Goal: Information Seeking & Learning: Learn about a topic

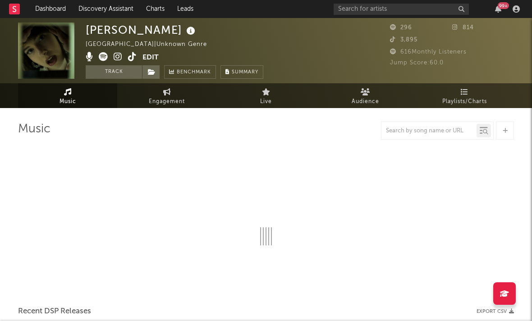
click at [121, 56] on icon at bounding box center [118, 56] width 9 height 9
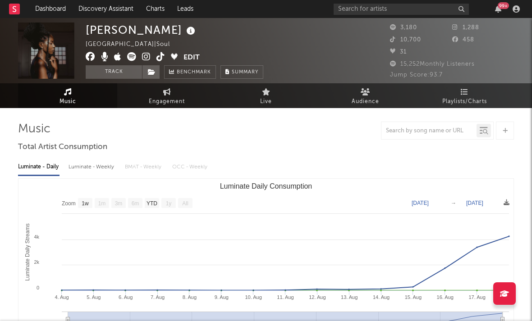
select select "1w"
click at [145, 55] on icon at bounding box center [146, 56] width 9 height 9
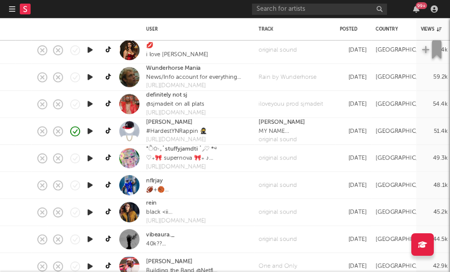
click at [20, 10] on rect at bounding box center [25, 9] width 11 height 11
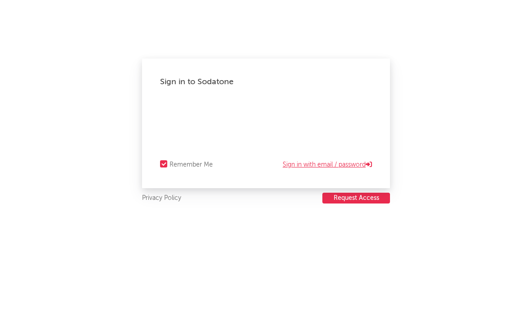
click at [350, 163] on link "Sign in with email / password" at bounding box center [326, 164] width 89 height 11
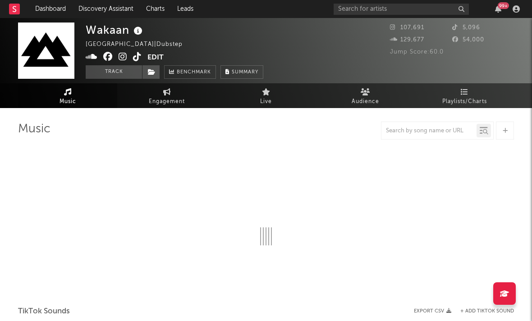
select select "1w"
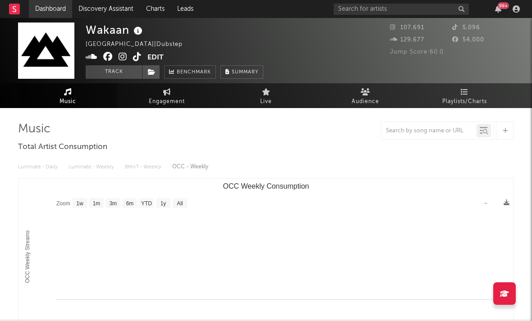
click at [61, 9] on link "Dashboard" at bounding box center [50, 9] width 43 height 18
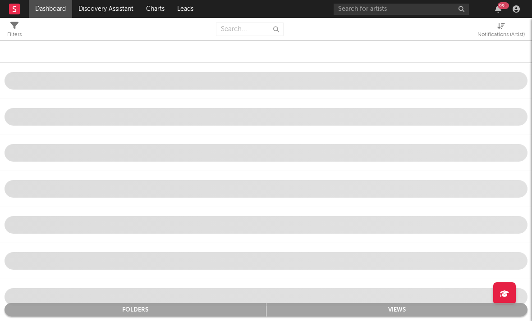
click at [492, 32] on div "Notifications (Artist)" at bounding box center [500, 34] width 47 height 11
select select "-1"
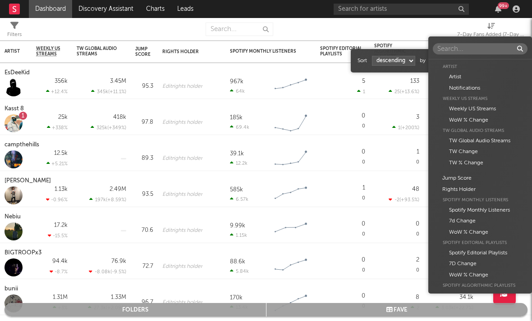
click at [459, 60] on body "Dashboard Discovery Assistant Charts Leads 99 + Notifications Settings Mark all…" at bounding box center [266, 160] width 532 height 321
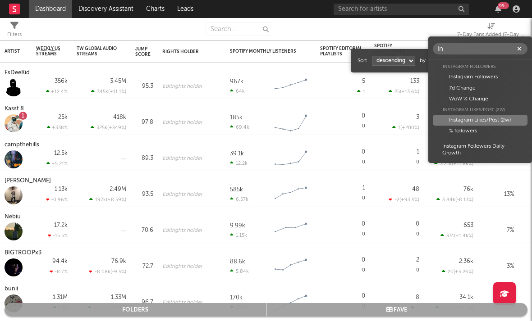
type input "In"
click at [457, 119] on div "Instagram Likes/Post (2w)" at bounding box center [479, 120] width 95 height 11
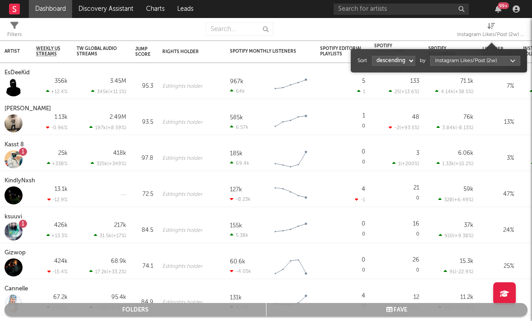
select select "1"
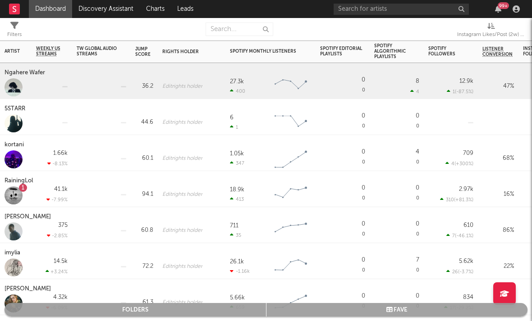
click at [14, 75] on div "Ngahere Wafer" at bounding box center [26, 73] width 43 height 11
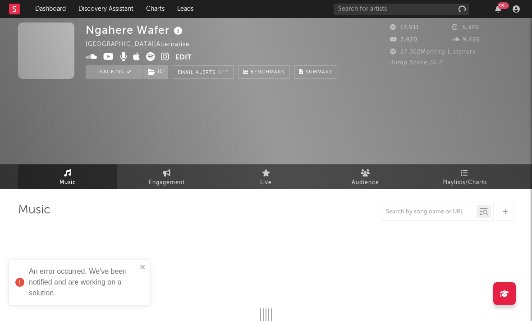
select select "6m"
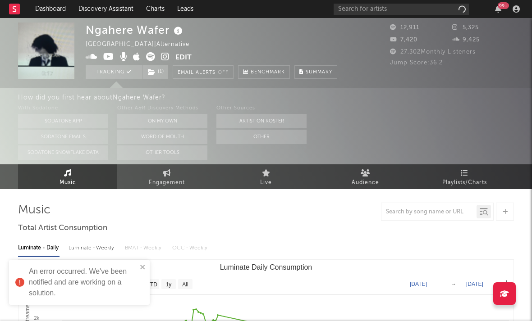
click at [165, 58] on icon at bounding box center [165, 56] width 9 height 9
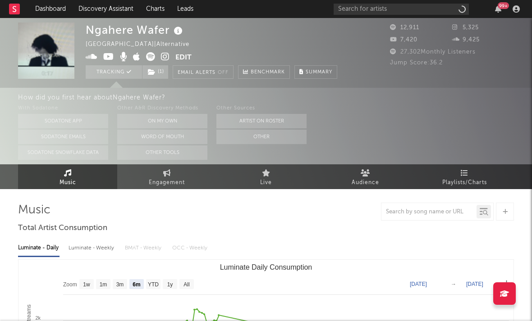
click at [106, 58] on icon at bounding box center [108, 56] width 11 height 9
click at [153, 57] on icon at bounding box center [150, 56] width 9 height 9
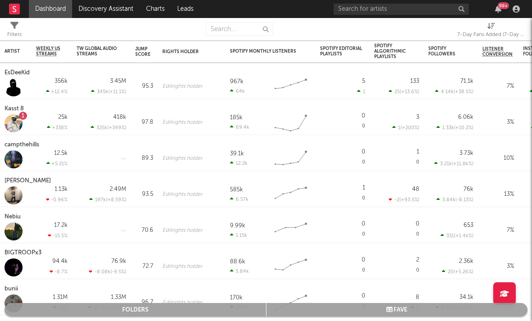
select select "-1"
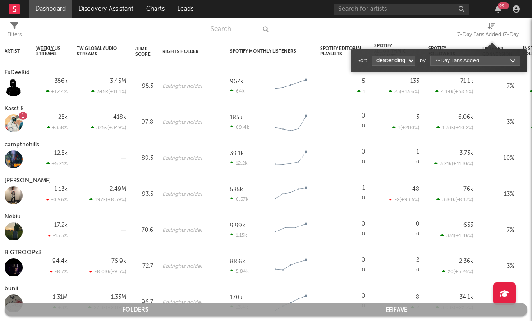
click at [482, 30] on div "7-Day Fans Added (7-Day Fans Added)" at bounding box center [491, 34] width 68 height 11
click at [453, 59] on body "Dashboard Discovery Assistant Charts Leads 99 + Notifications Settings Mark all…" at bounding box center [266, 160] width 532 height 321
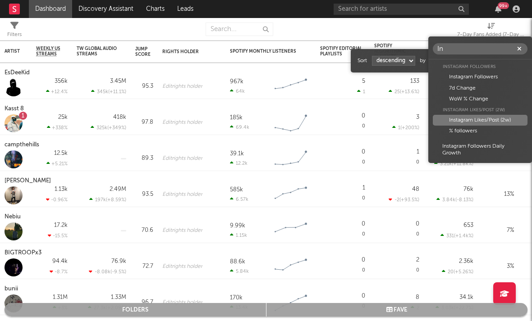
type input "In"
click at [470, 118] on div "Instagram Likes/Post (2w)" at bounding box center [479, 120] width 95 height 11
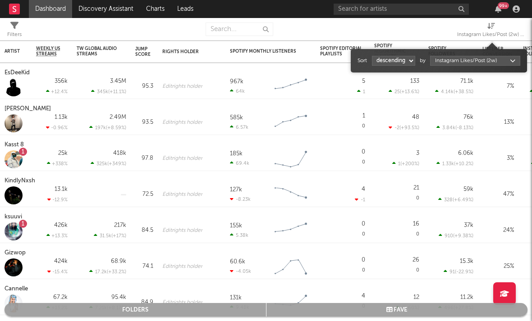
select select "1"
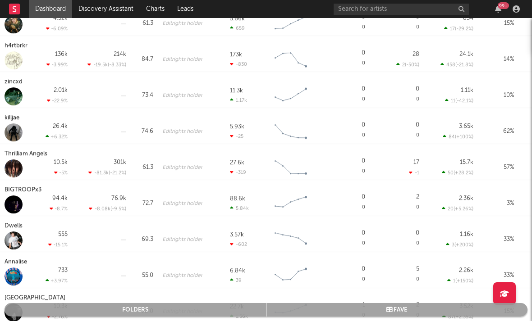
click at [29, 154] on div "Thrilliam Angels" at bounding box center [27, 154] width 45 height 11
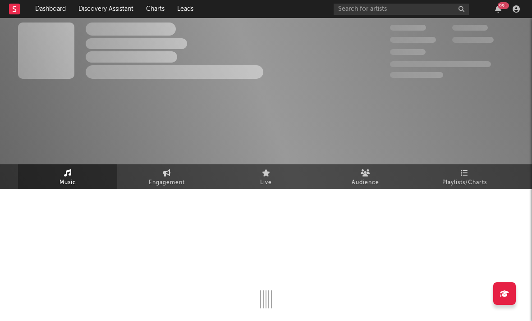
select select "6m"
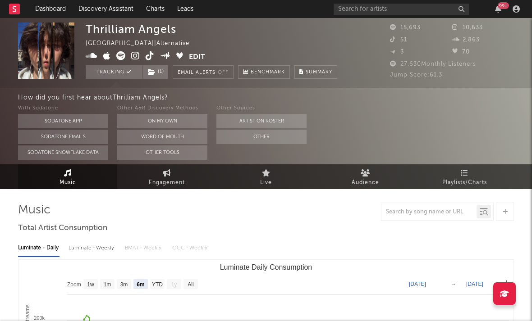
click at [136, 55] on icon at bounding box center [135, 55] width 9 height 9
click at [137, 54] on icon at bounding box center [135, 55] width 9 height 9
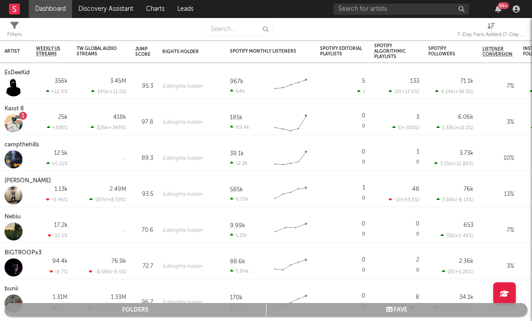
click at [486, 34] on div "7-Day Fans Added (7-Day Fans Added)" at bounding box center [491, 34] width 68 height 11
select select "-1"
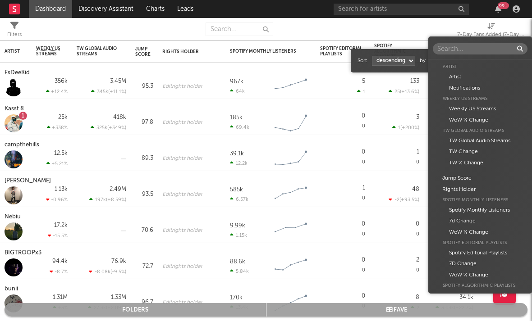
click at [454, 61] on body "Dashboard Discovery Assistant Charts Leads 99 + Notifications Settings Mark all…" at bounding box center [266, 160] width 532 height 321
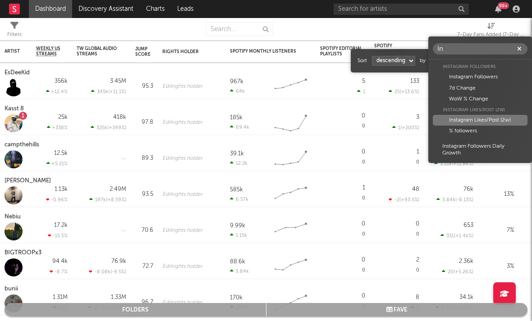
type input "In"
click at [464, 118] on div "Instagram Likes/Post (2w)" at bounding box center [479, 120] width 95 height 11
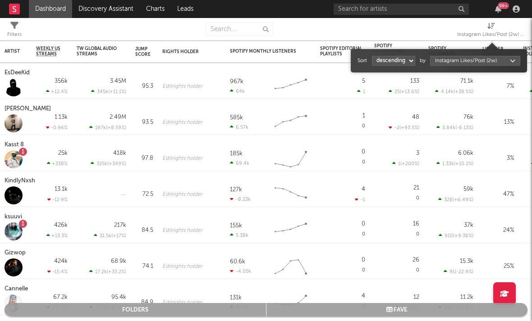
select select "1"
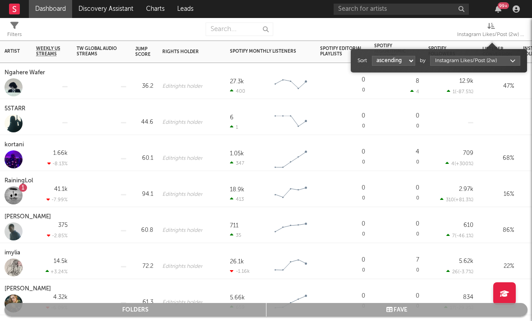
click at [9, 184] on div "RainingLol" at bounding box center [20, 181] width 31 height 11
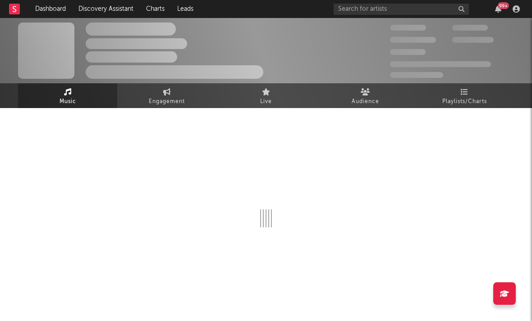
select select "1w"
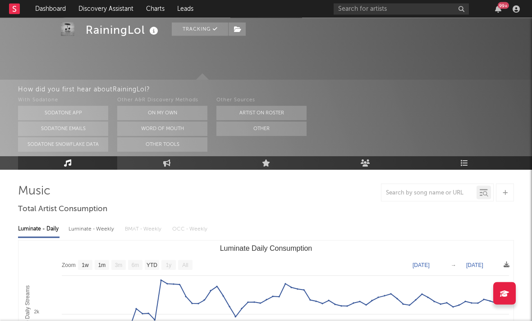
scroll to position [11, 0]
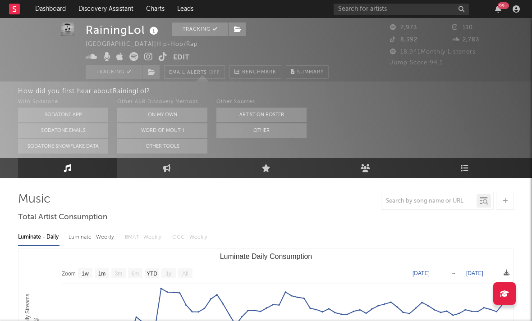
click at [149, 60] on icon at bounding box center [148, 56] width 9 height 9
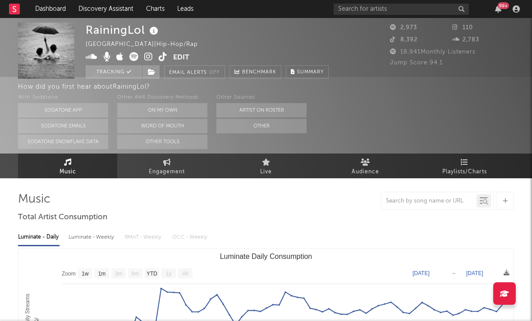
scroll to position [0, 0]
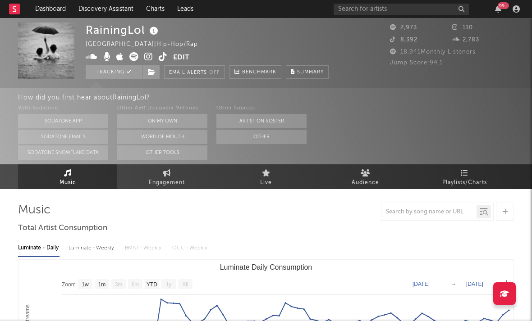
click at [161, 56] on icon at bounding box center [163, 56] width 9 height 9
click at [122, 57] on icon at bounding box center [119, 56] width 7 height 9
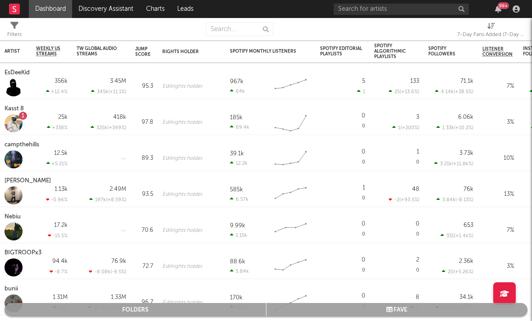
click at [496, 34] on div "7-Day Fans Added (7-Day Fans Added)" at bounding box center [491, 34] width 68 height 11
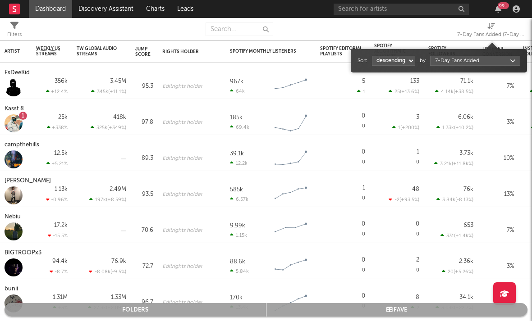
select select "1"
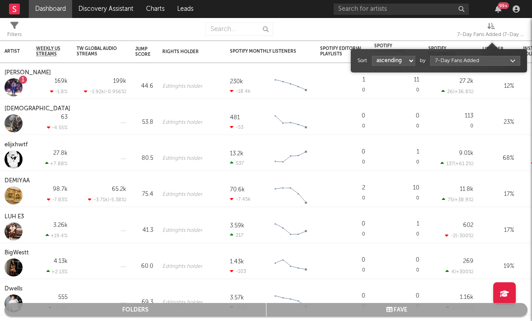
click at [476, 57] on body "Dashboard Discovery Assistant Charts Leads 99 + Notifications Settings Mark all…" at bounding box center [266, 160] width 532 height 321
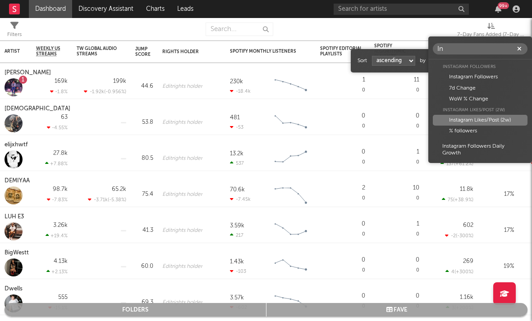
type input "In"
click at [468, 116] on div "Instagram Likes/Post (2w)" at bounding box center [479, 120] width 95 height 11
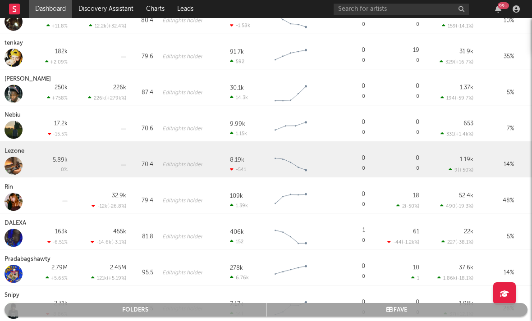
click at [16, 153] on div "Lezone" at bounding box center [16, 151] width 22 height 11
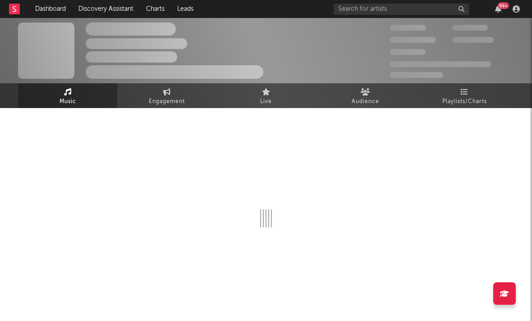
select select "6m"
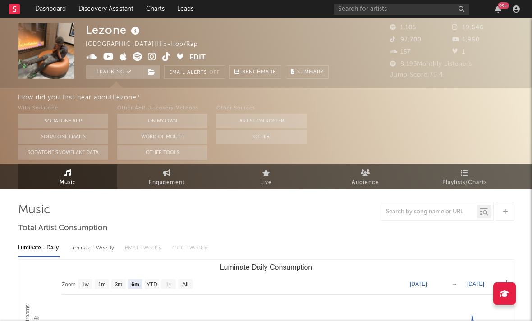
click at [154, 57] on icon at bounding box center [152, 56] width 9 height 9
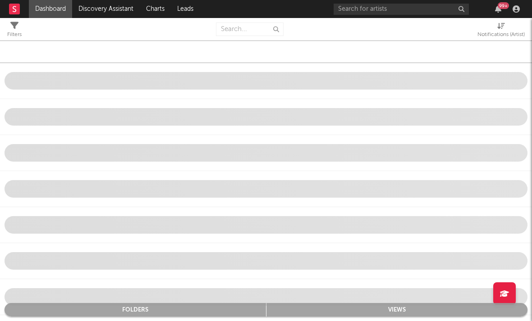
click at [497, 23] on icon at bounding box center [501, 26] width 8 height 7
select select "-1"
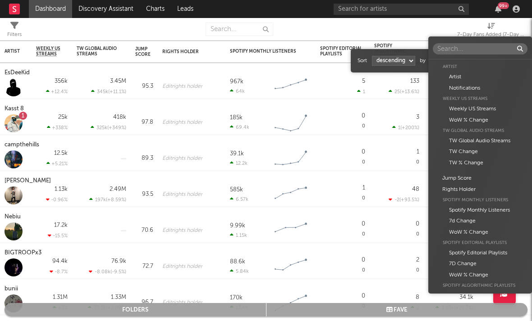
click at [458, 62] on body "Dashboard Discovery Assistant Charts Leads 99 + Notifications Settings Mark all…" at bounding box center [266, 160] width 532 height 321
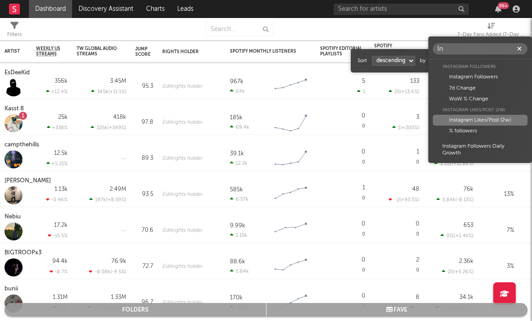
type input "In"
click at [454, 121] on div "Instagram Likes/Post (2w)" at bounding box center [479, 120] width 95 height 11
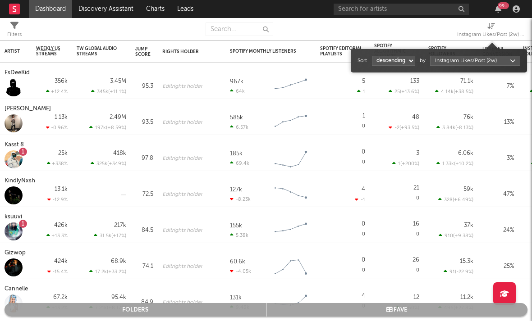
select select "1"
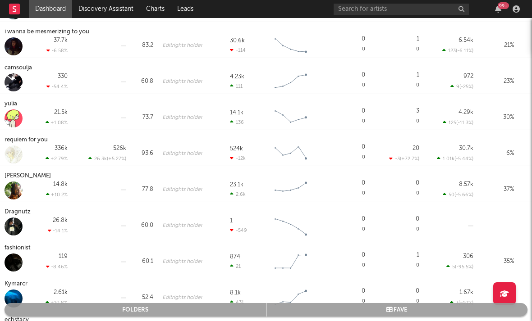
click at [10, 104] on div "yulia" at bounding box center [12, 104] width 15 height 11
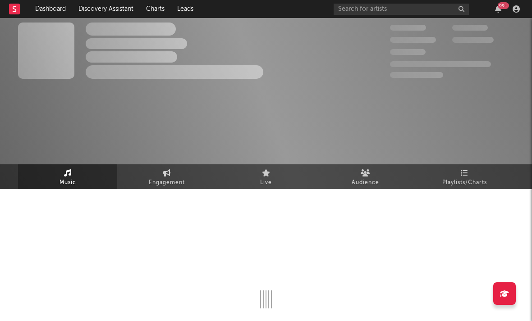
select select "1w"
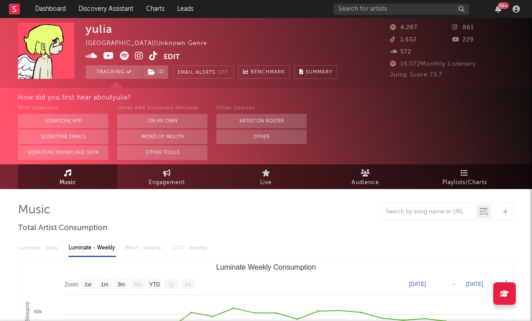
click at [140, 56] on icon at bounding box center [139, 55] width 9 height 9
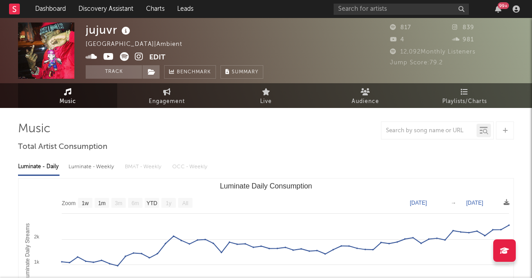
select select "1w"
